Goal: Information Seeking & Learning: Understand process/instructions

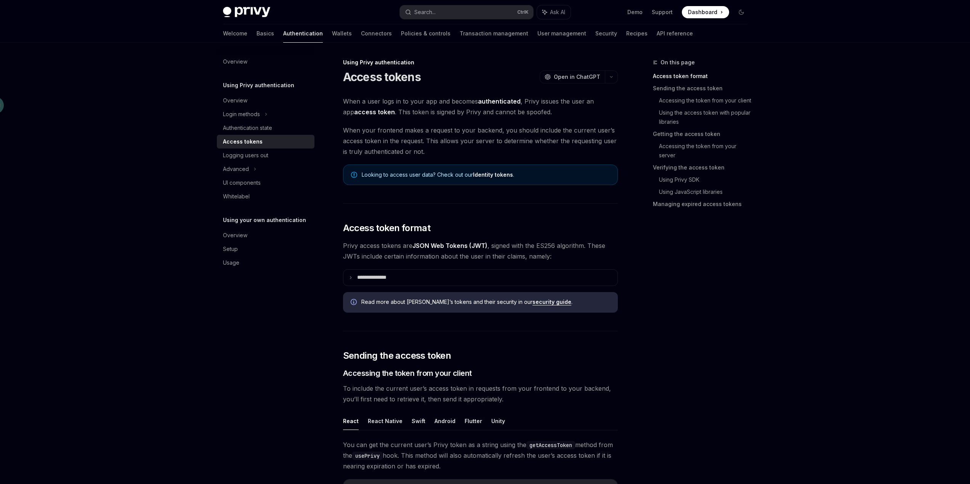
scroll to position [76, 0]
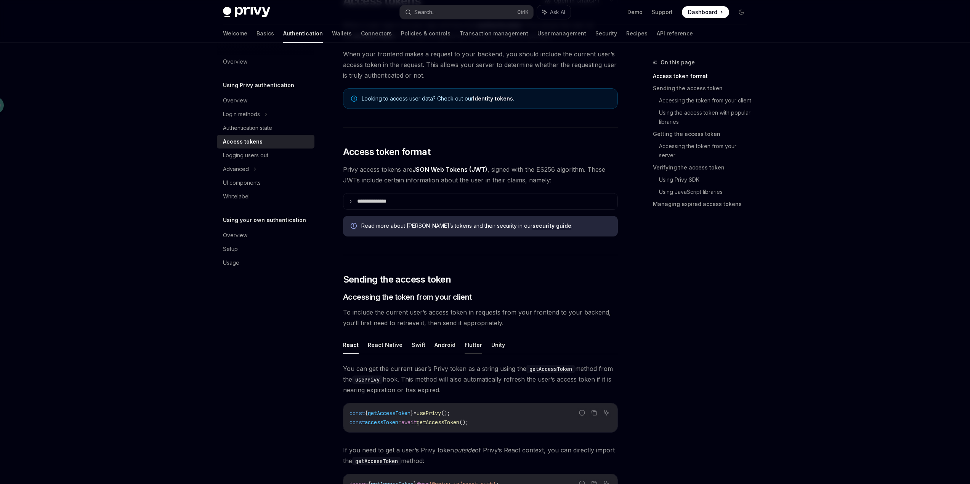
click at [464, 347] on button "Flutter" at bounding box center [473, 345] width 18 height 18
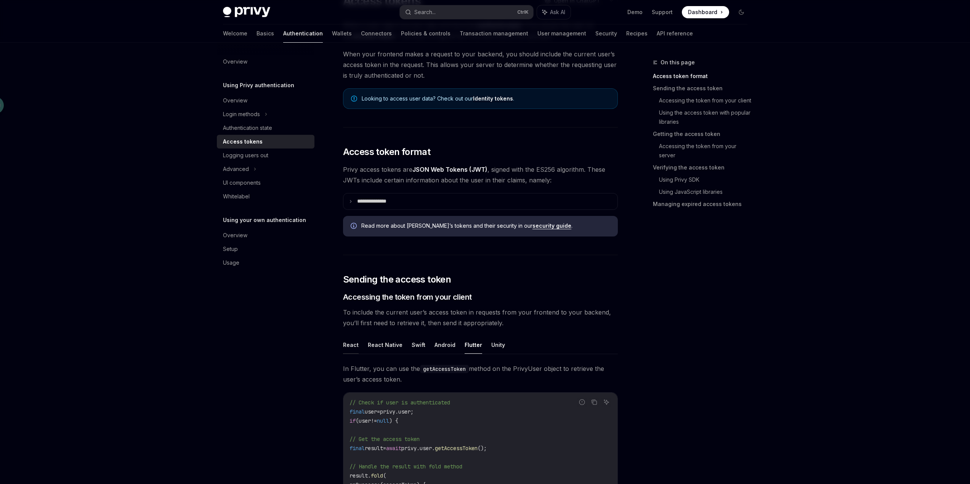
click at [351, 348] on button "React" at bounding box center [351, 345] width 16 height 18
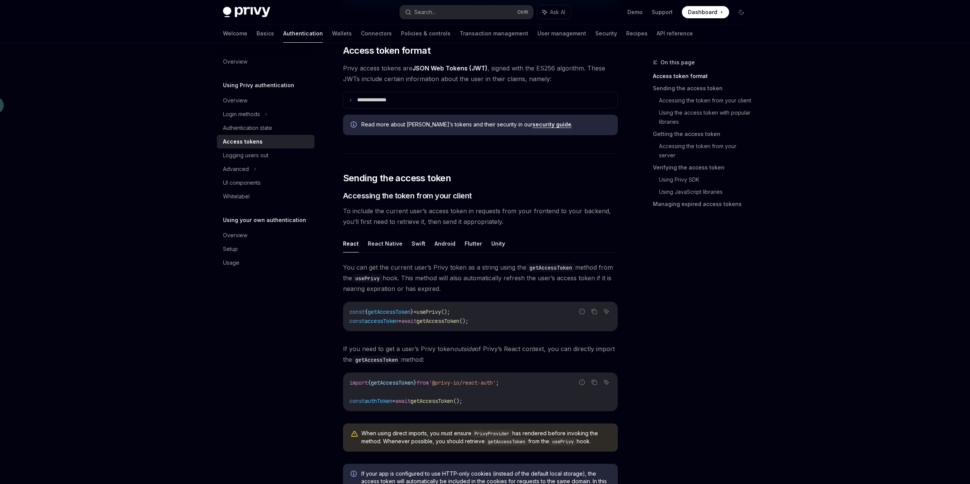
scroll to position [190, 0]
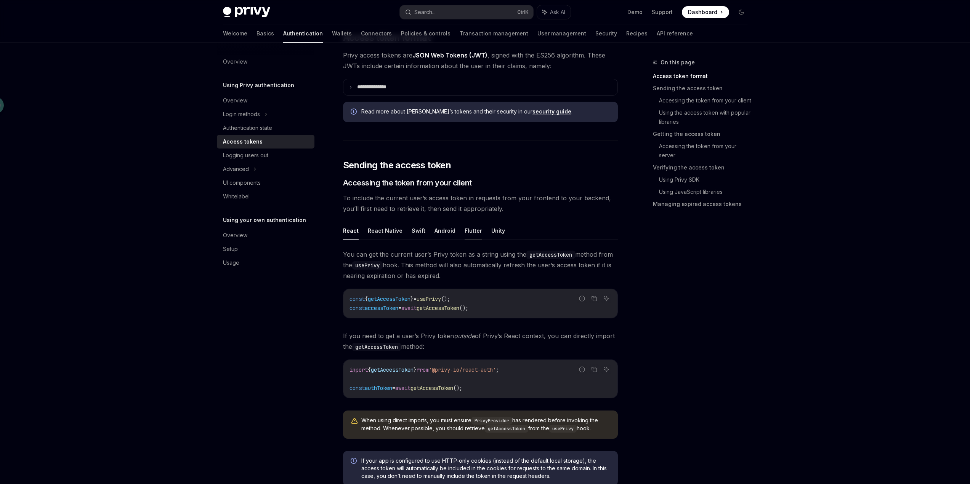
click at [469, 232] on button "Flutter" at bounding box center [473, 231] width 18 height 18
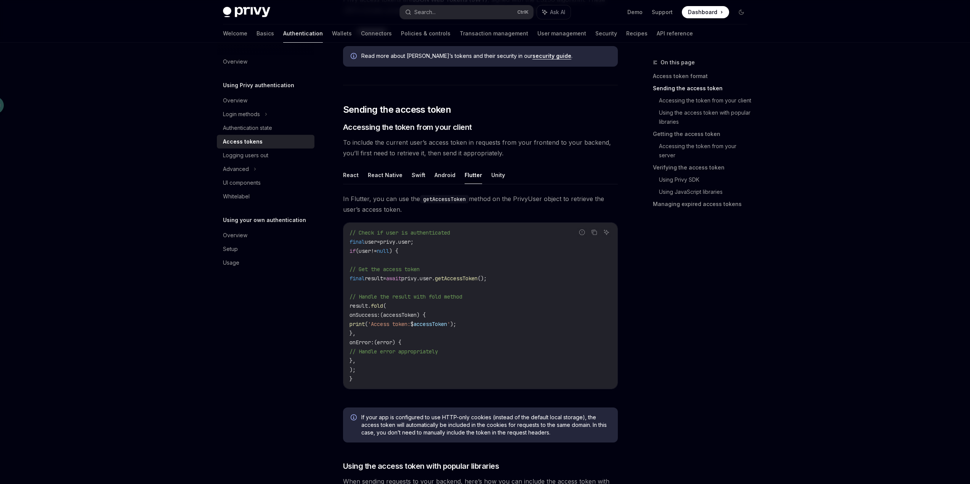
scroll to position [305, 0]
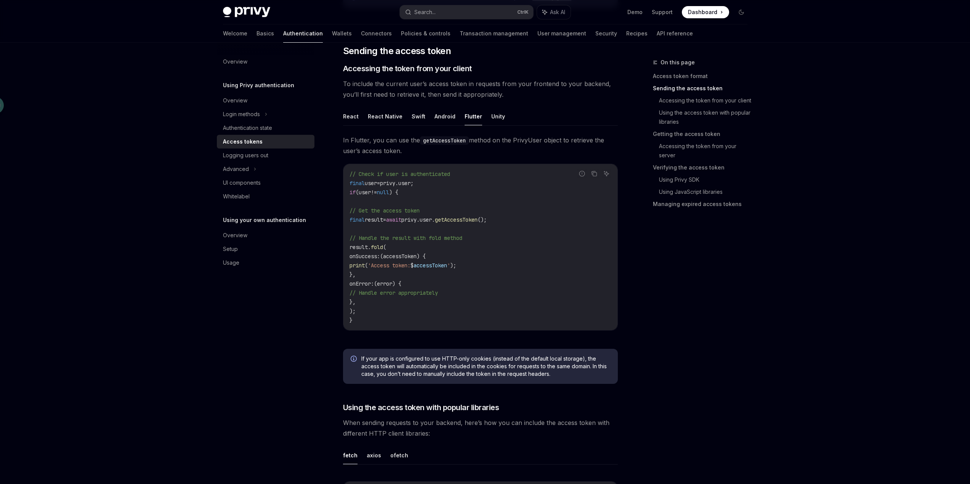
click at [467, 136] on code "getAccessToken" at bounding box center [444, 140] width 49 height 8
click at [458, 142] on code "getAccessToken" at bounding box center [444, 140] width 49 height 8
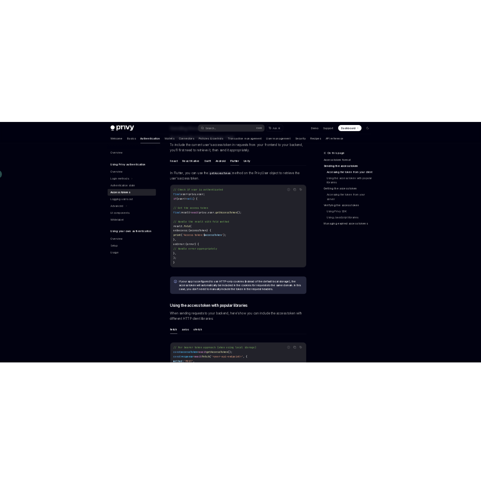
scroll to position [343, 0]
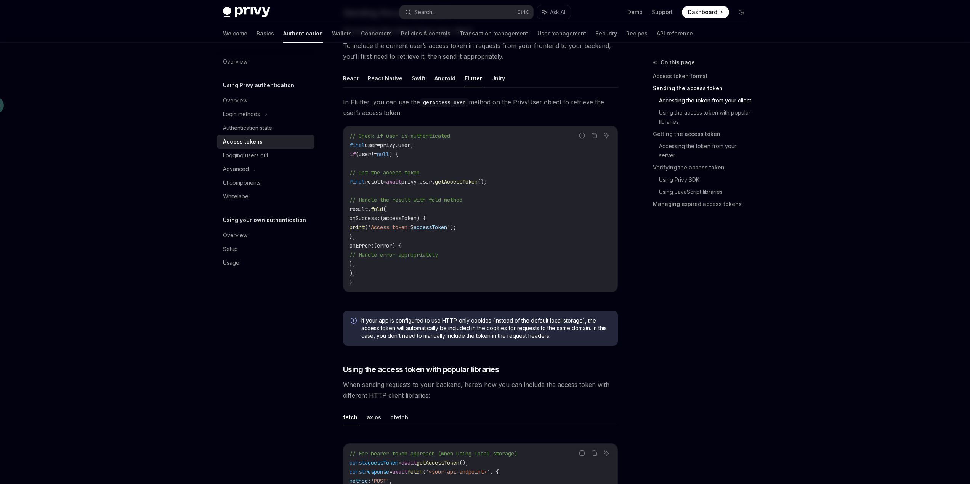
type textarea "*"
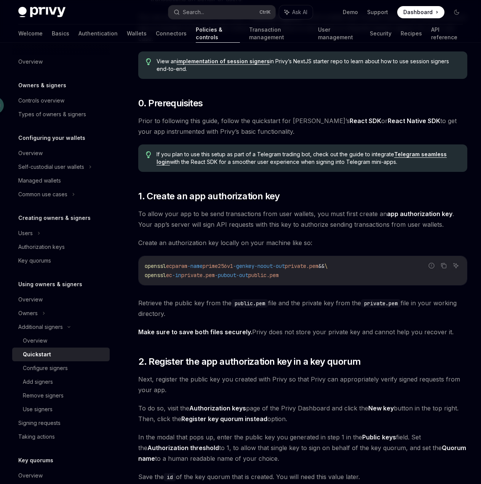
scroll to position [229, 0]
